Goal: Find specific page/section: Find specific page/section

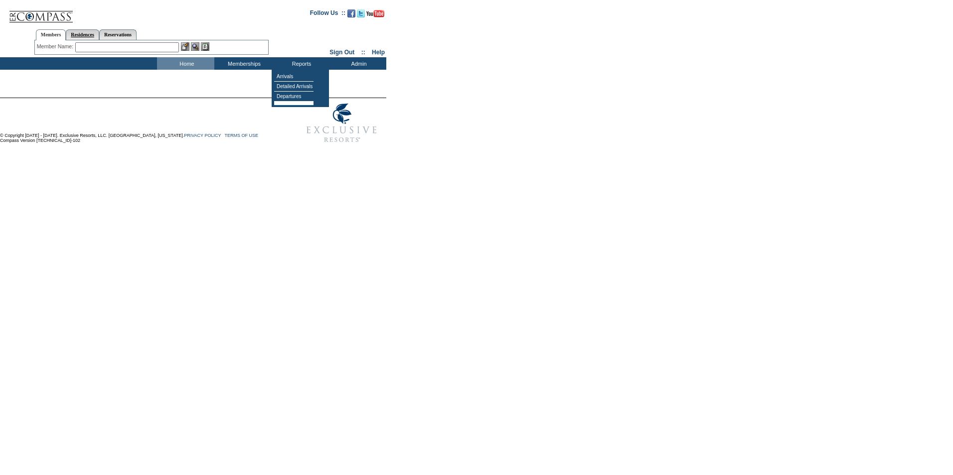
click at [94, 32] on link "Residences" at bounding box center [82, 34] width 33 height 10
click at [125, 33] on link "Reservations" at bounding box center [117, 34] width 37 height 10
click at [43, 30] on link "Members" at bounding box center [51, 34] width 30 height 10
click at [510, 150] on html "Follow Us ::" at bounding box center [476, 75] width 953 height 150
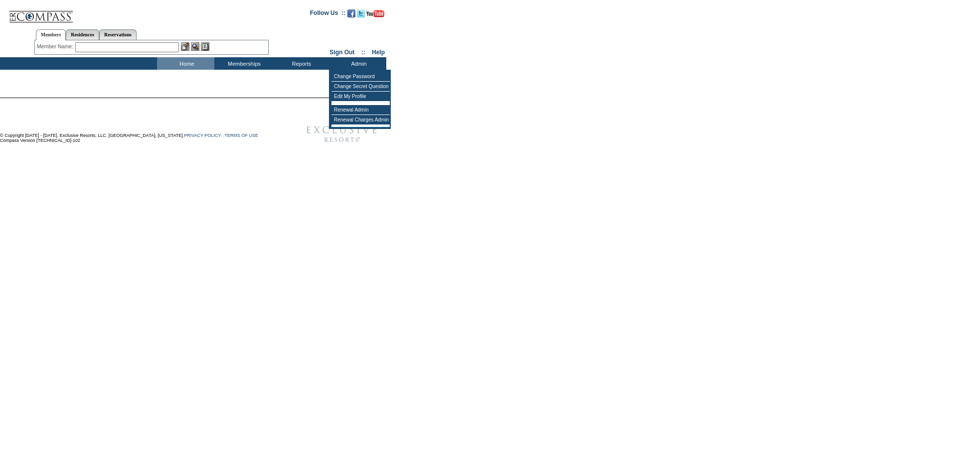
click at [341, 137] on img at bounding box center [341, 123] width 89 height 50
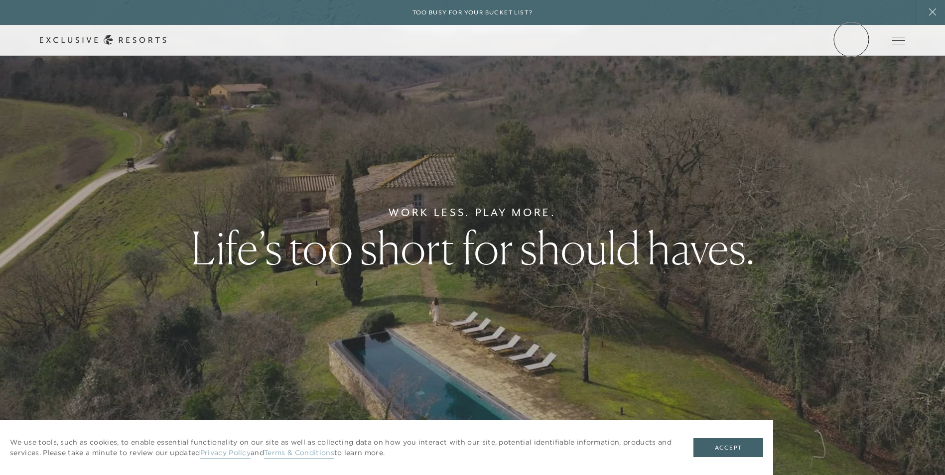
click at [0, 0] on link "Member Login" at bounding box center [0, 0] width 0 height 0
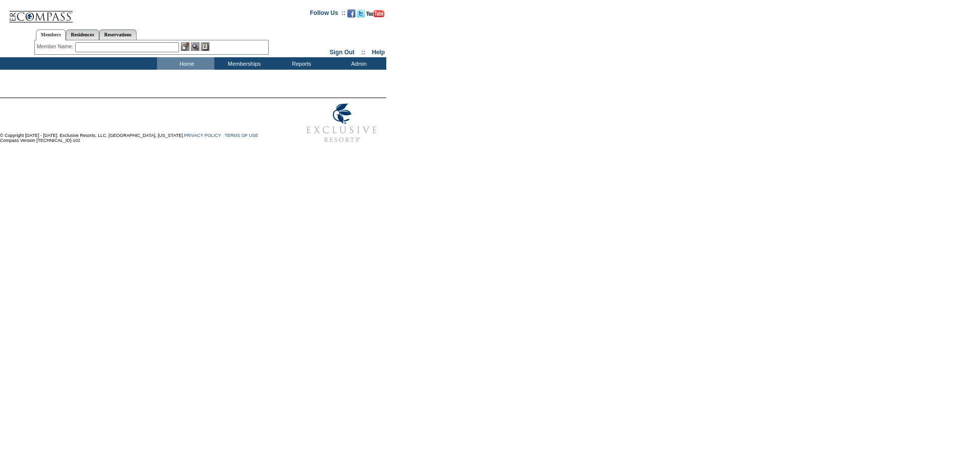
click at [103, 48] on input "text" at bounding box center [127, 47] width 104 height 10
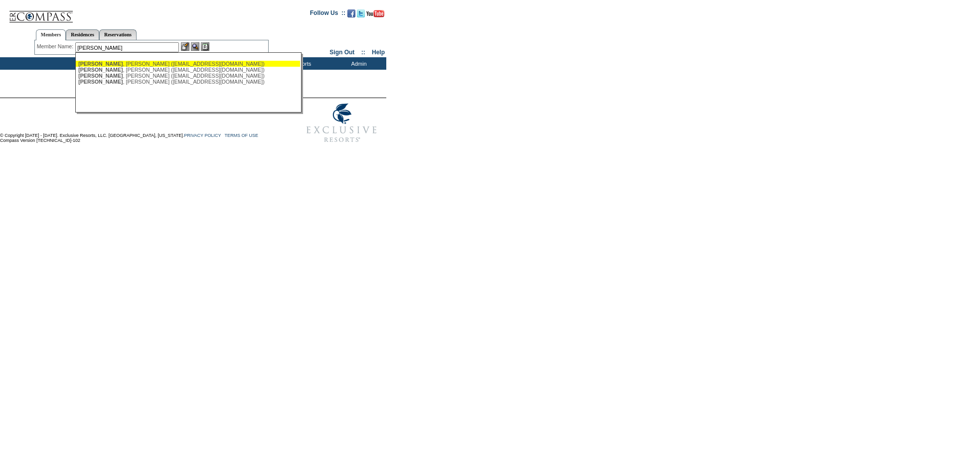
click at [106, 64] on div "Wingo , Marshall (mdwingo@aol.com)" at bounding box center [187, 64] width 219 height 6
type input "Wingo, Marshall (mdwingo@aol.com)"
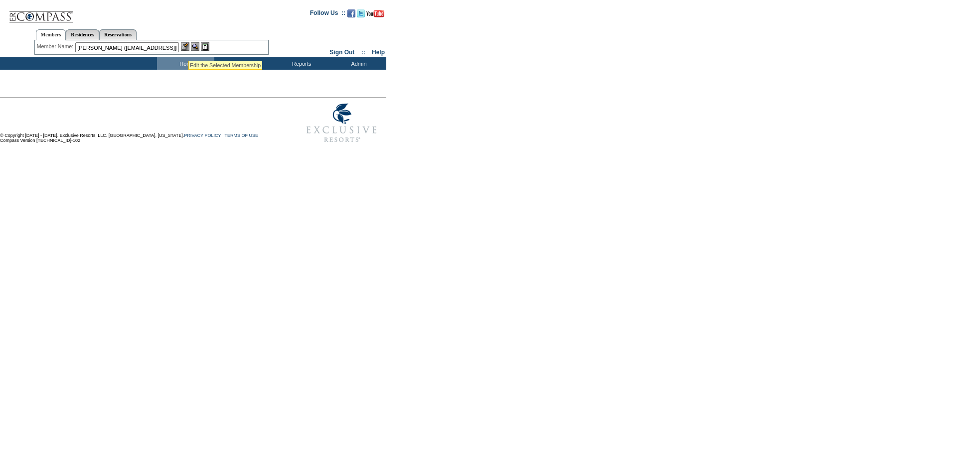
click at [188, 48] on img at bounding box center [185, 46] width 8 height 8
